Goal: Register for event/course

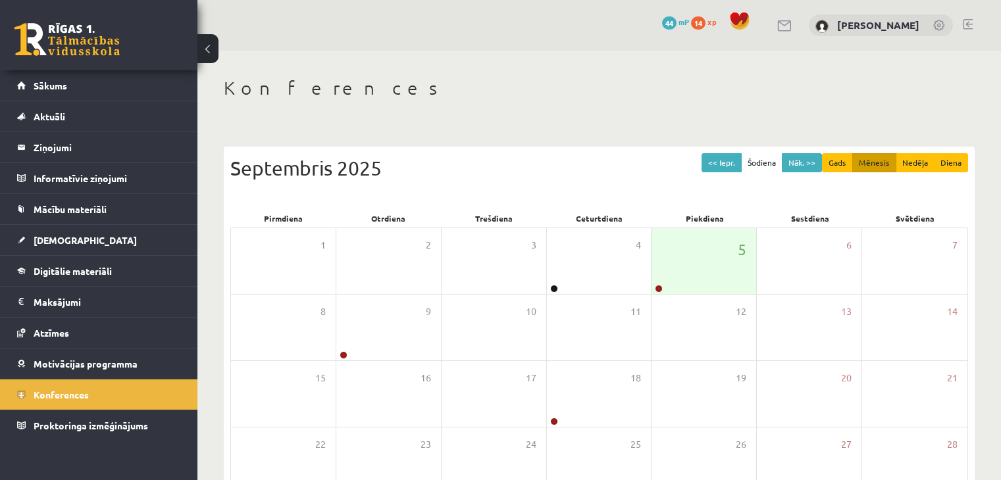
scroll to position [147, 0]
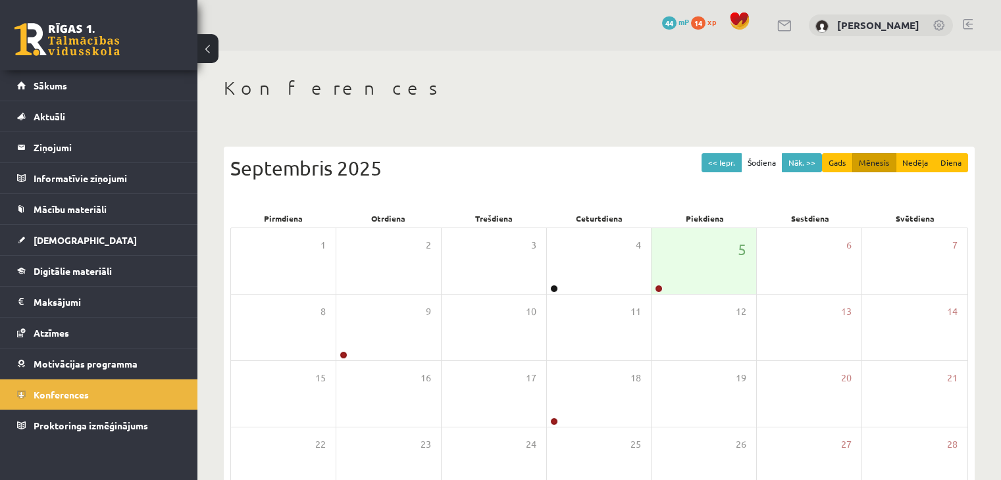
scroll to position [147, 0]
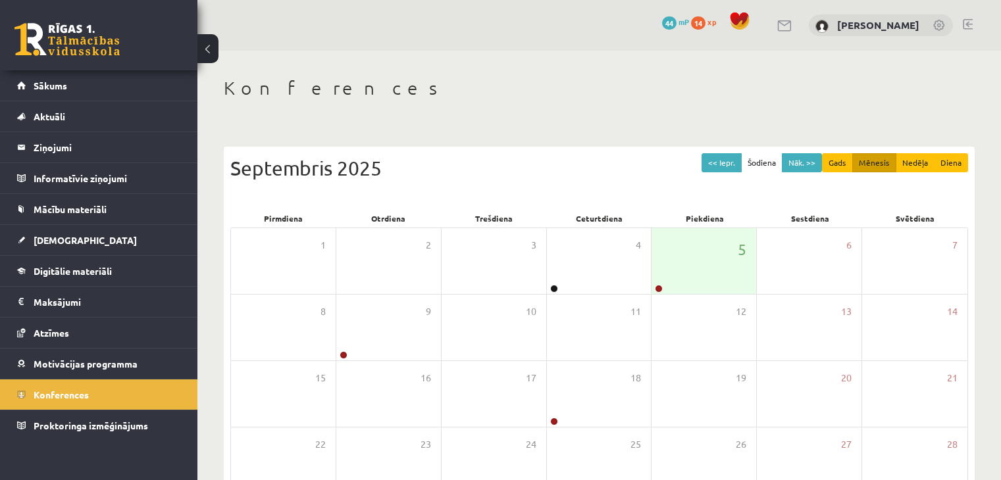
scroll to position [147, 0]
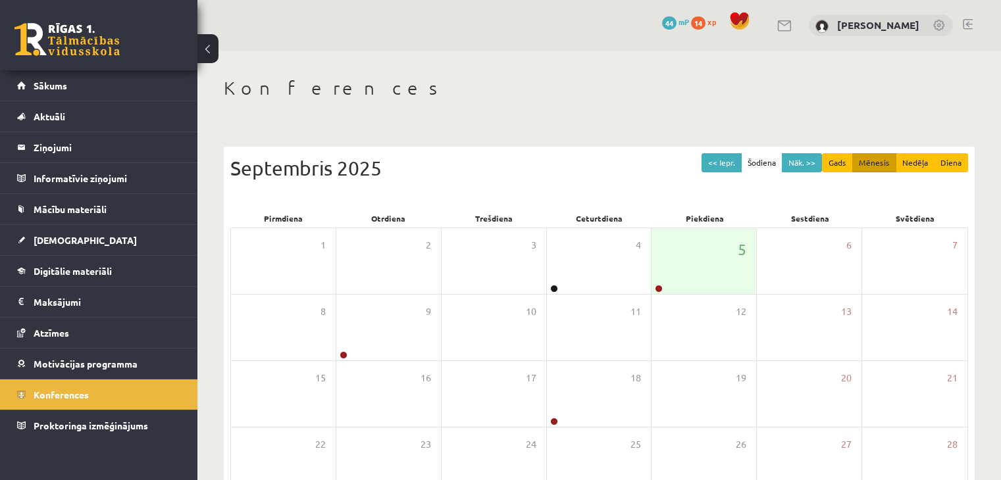
scroll to position [147, 0]
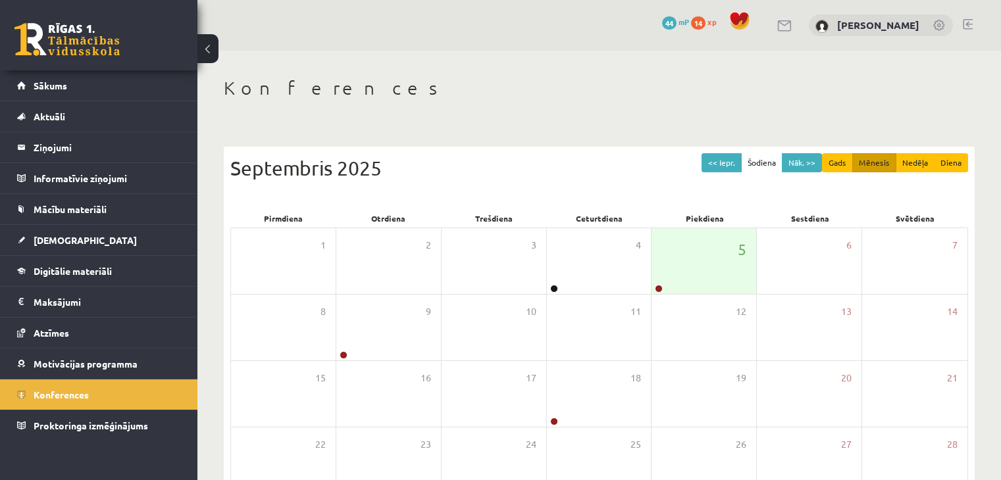
scroll to position [147, 0]
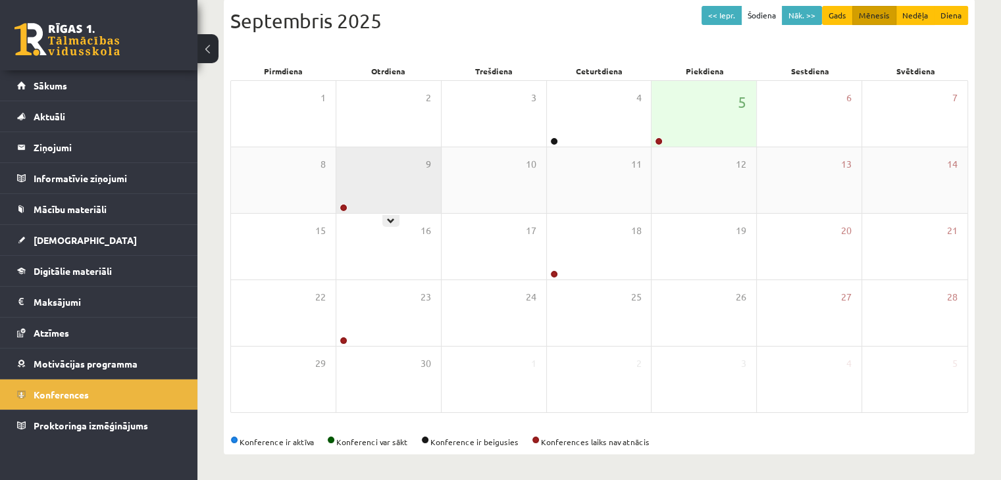
click at [348, 208] on div at bounding box center [342, 208] width 13 height 9
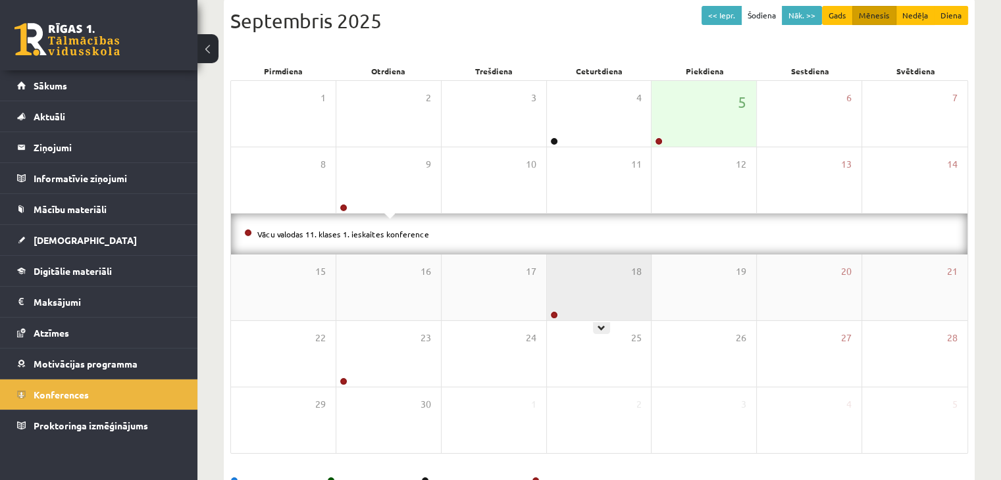
click at [600, 293] on div "18" at bounding box center [599, 288] width 105 height 66
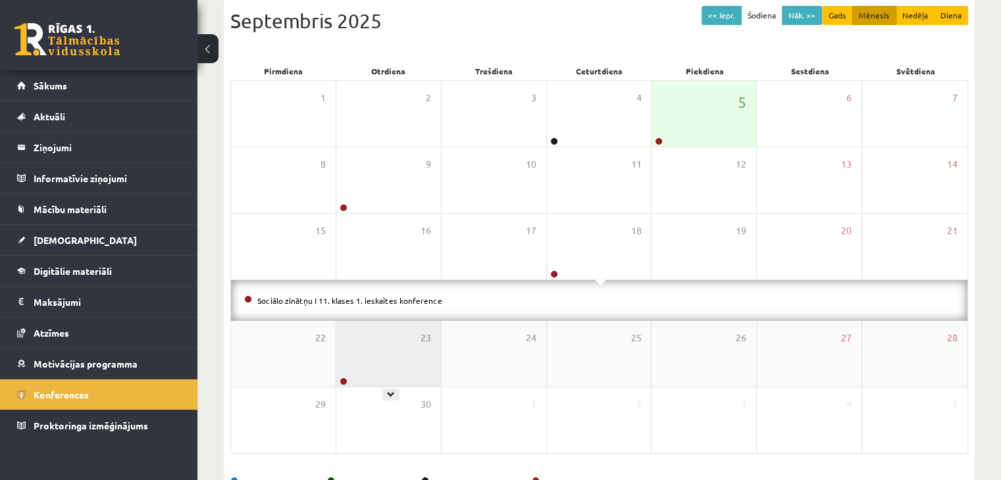
click at [359, 349] on div "23" at bounding box center [388, 354] width 105 height 66
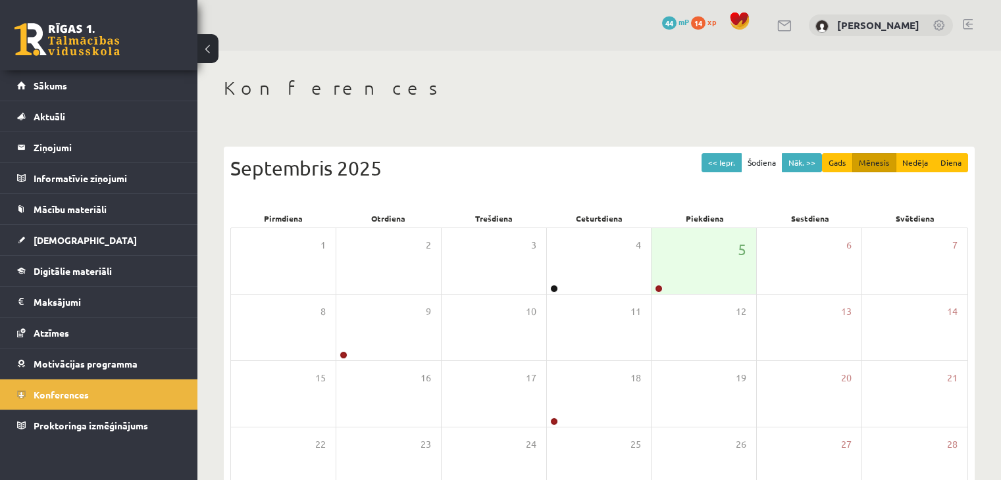
scroll to position [147, 0]
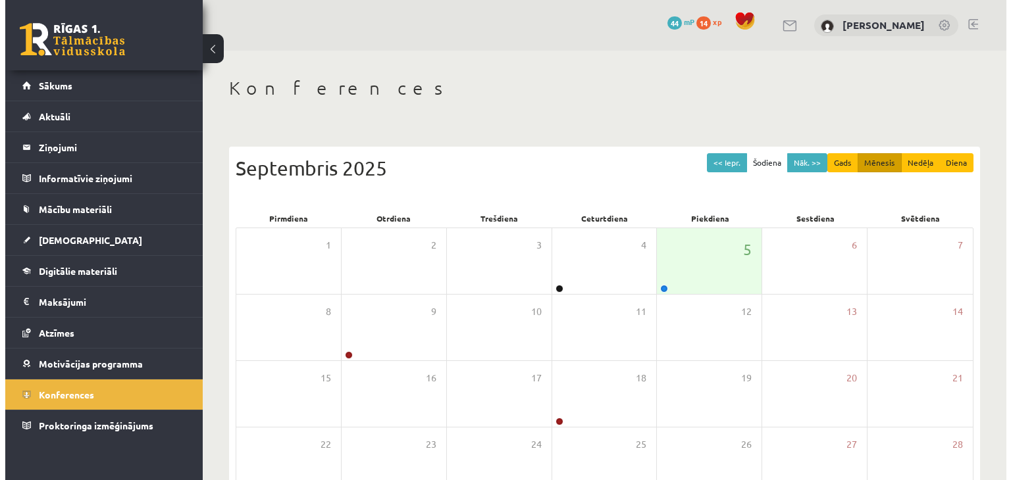
scroll to position [147, 0]
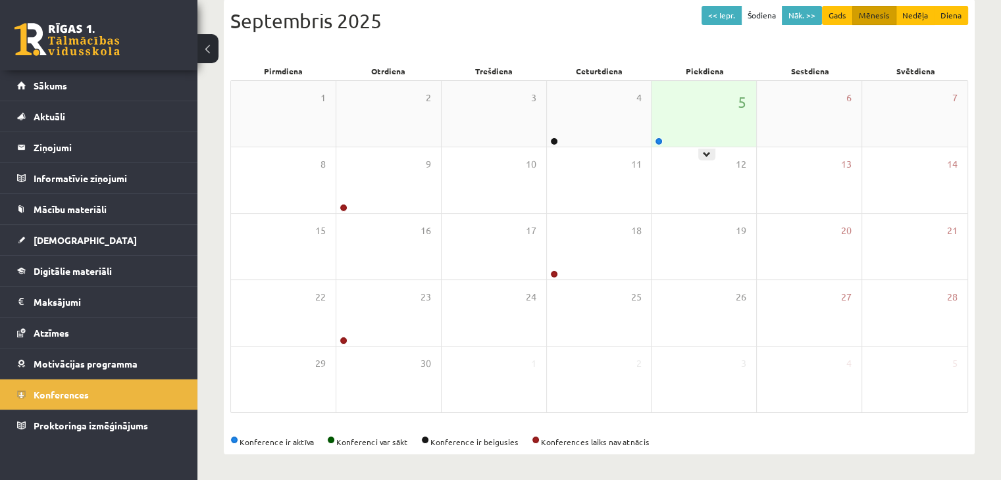
click at [671, 127] on div "5" at bounding box center [703, 114] width 105 height 66
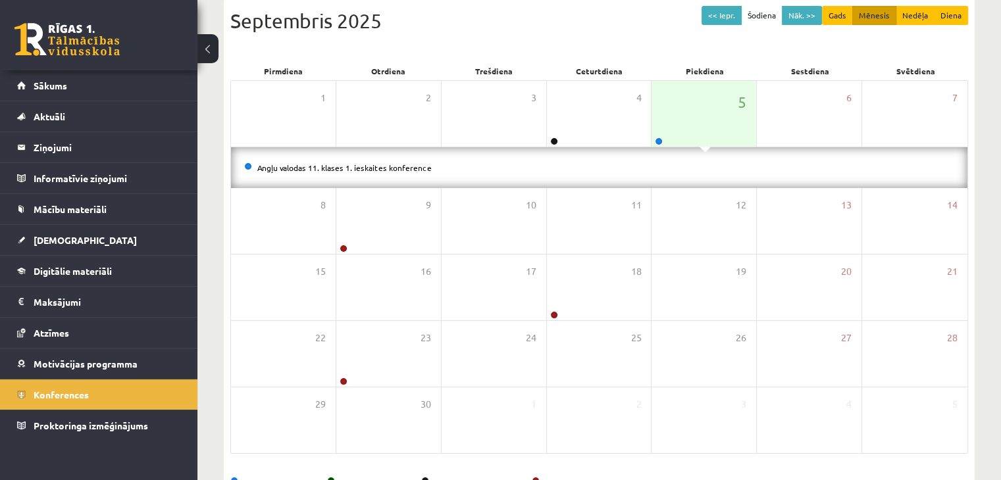
click at [420, 180] on div "Angļu valodas 11. klases 1. ieskaites konference" at bounding box center [599, 167] width 736 height 41
click at [405, 171] on li "Angļu valodas 11. klases 1. ieskaites konference" at bounding box center [599, 168] width 710 height 14
click at [406, 169] on link "Angļu valodas 11. klases 1. ieskaites konference" at bounding box center [344, 168] width 174 height 11
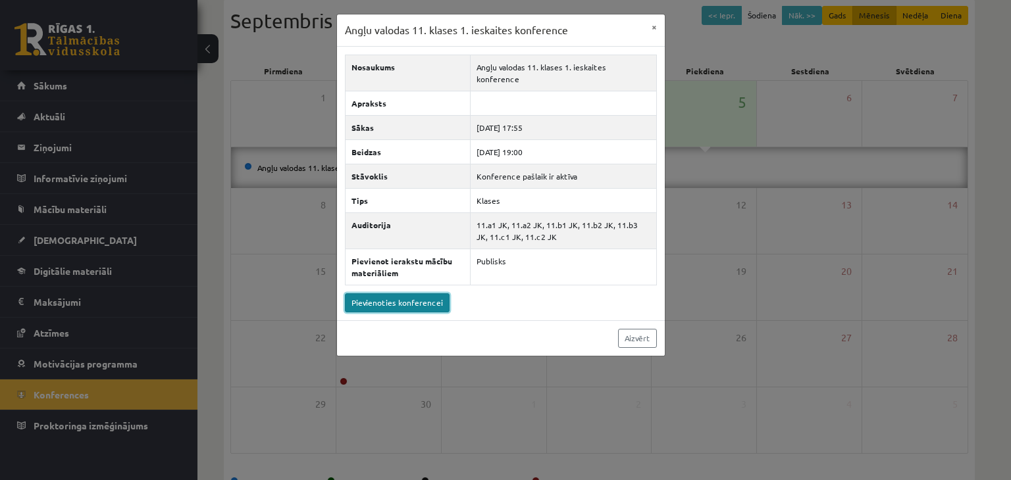
click at [418, 293] on link "Pievienoties konferencei" at bounding box center [397, 302] width 105 height 19
